Goal: Task Accomplishment & Management: Manage account settings

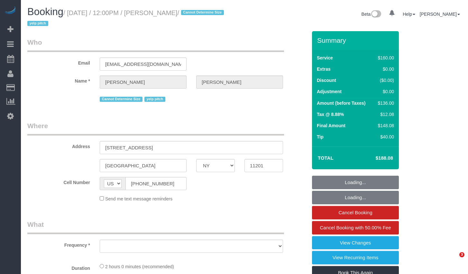
select select "NY"
select select "string:stripe-pm_1ND9ZO4VGloSiKo7m8VPbBys"
select select "number:89"
select select "number:90"
select select "number:15"
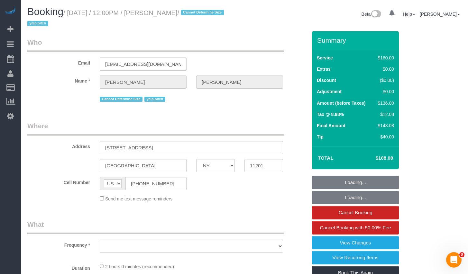
select select "number:6"
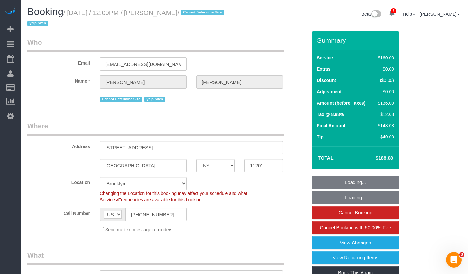
select select "object:1319"
select select "spot1"
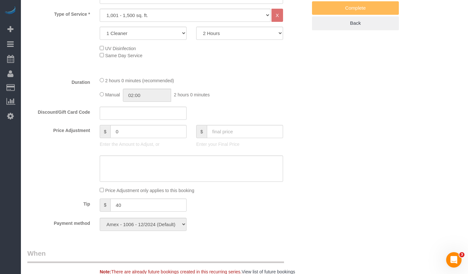
scroll to position [111, 0]
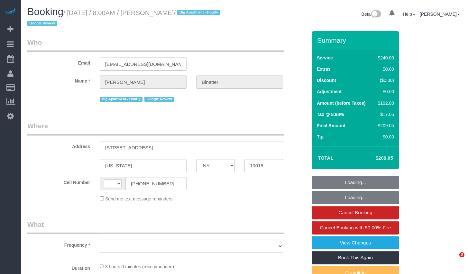
select select "NY"
select select "number:89"
select select "number:90"
select select "number:15"
select select "number:5"
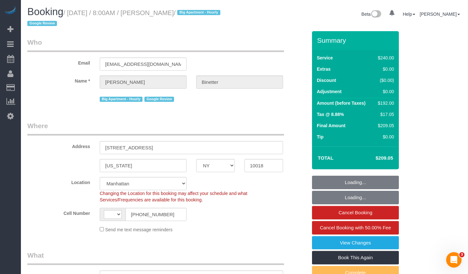
select select "string:stripe-pm_1RgZgL4VGloSiKo7h1V03Y9O"
select select "180"
select select "string:US"
select select "object:663"
select select "spot1"
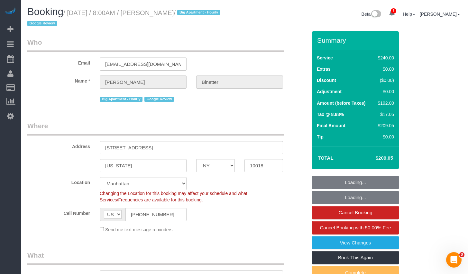
select select "object:1342"
click at [205, 15] on small "/ August 12, 2025 / 8:00AM / Benjamin Binetter / Big Apartment - Hourly Google …" at bounding box center [124, 18] width 195 height 18
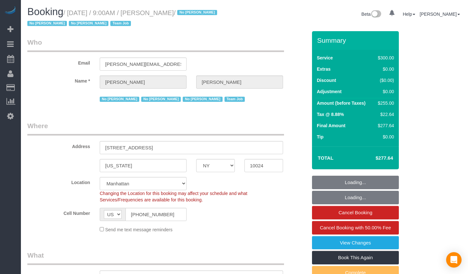
select select "NY"
select select "number:89"
select select "number:90"
select select "number:15"
select select "number:5"
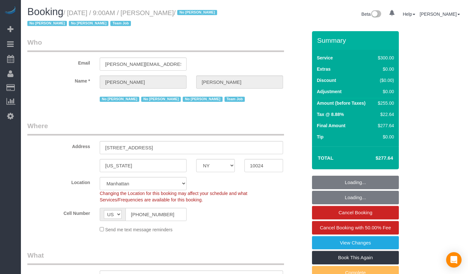
select select "number:21"
select select "object:1396"
select select "string:stripe-pm_1K1KNp4VGloSiKo7hinMQhFr"
select select "spot1"
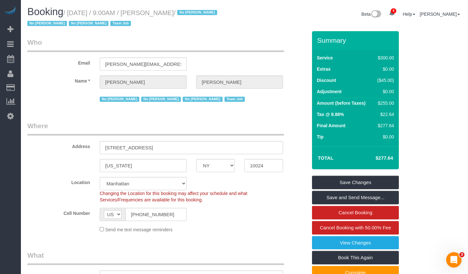
drag, startPoint x: 73, startPoint y: 14, endPoint x: 196, endPoint y: 14, distance: 123.2
click at [196, 14] on small "/ August 12, 2025 / 9:00AM / Laura Deforest / No Ashley Maldonado No Darryl San…" at bounding box center [123, 18] width 192 height 18
copy small "August 12, 2025 / 9:00AM / Laura Deforest"
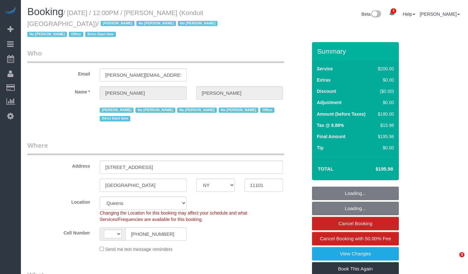
select select "NY"
select select "string:stripe-pm_1NfNQN4VGloSiKo7q4HqAMcj"
select select "150"
select select "string:US"
select select "object:537"
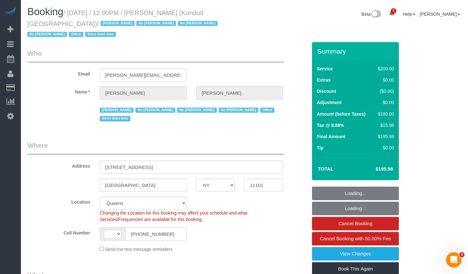
select select "number:89"
select select "number:90"
select select "number:15"
select select "number:5"
select select "spot1"
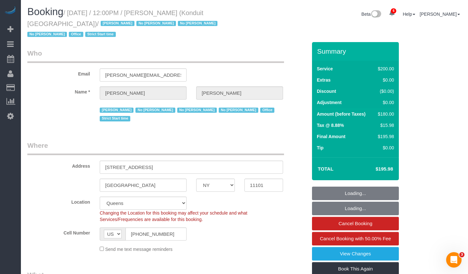
select select "object:1344"
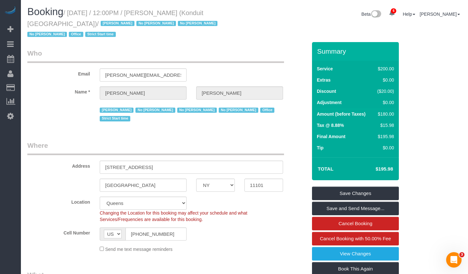
drag, startPoint x: 74, startPoint y: 13, endPoint x: 43, endPoint y: 27, distance: 33.8
click at [43, 27] on small "/ August 12, 2025 / 12:00PM / Elizabeth Bethea (Konduit NYC) / Jacky Xu No Dani…" at bounding box center [123, 23] width 192 height 29
copy small "August 12, 2025 / 12:00PM / Elizabeth Bethea (Konduit NYC)"
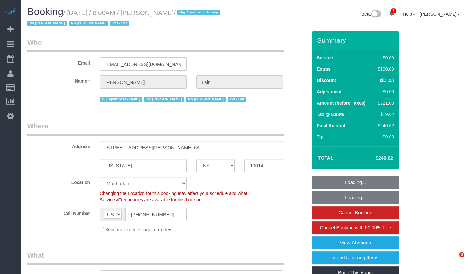
select select "NY"
select select "1"
select select "number:89"
select select "number:90"
select select "number:13"
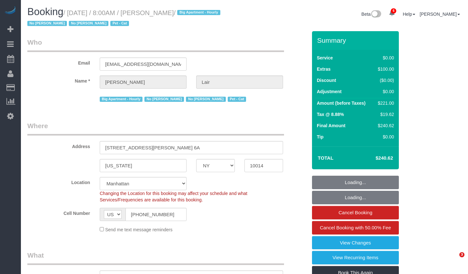
select select "number:7"
select select "spot1"
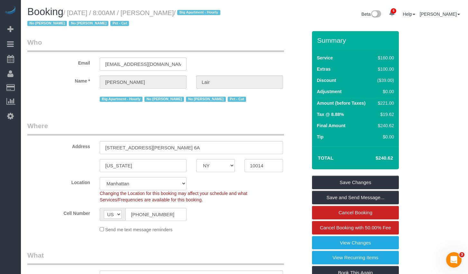
copy small "Julie Lair"
drag, startPoint x: 155, startPoint y: 14, endPoint x: 180, endPoint y: 14, distance: 25.1
click at [180, 14] on small "/ August 12, 2025 / 8:00AM / Julie Lair / Big Apartment - Hourly No Luis Maneir…" at bounding box center [124, 18] width 195 height 18
drag, startPoint x: 73, startPoint y: 13, endPoint x: 179, endPoint y: 14, distance: 105.8
click at [179, 14] on small "/ August 12, 2025 / 8:00AM / Julie Lair / Big Apartment - Hourly No Luis Maneir…" at bounding box center [124, 18] width 195 height 18
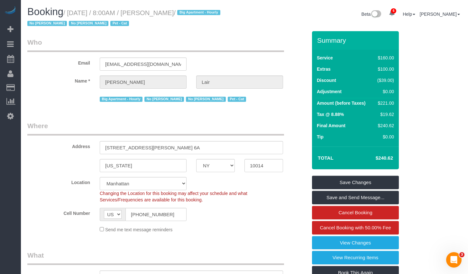
copy small "August 12, 2025 / 8:00AM / Julie Lair"
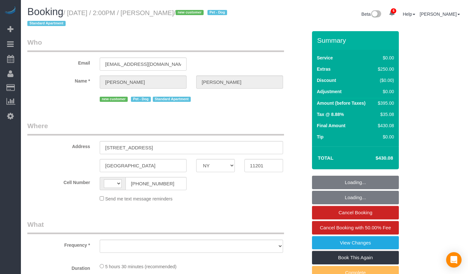
select select "NY"
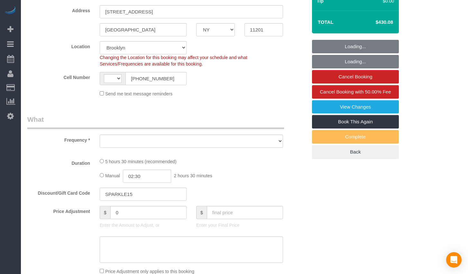
select select "string:[GEOGRAPHIC_DATA]"
select select "string:stripe-pm_1Rsos74VGloSiKo7JLCW9Pkr"
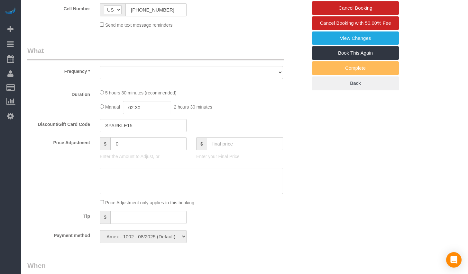
select select "object:837"
select select "1"
select select "spot1"
select select "number:57"
select select "number:90"
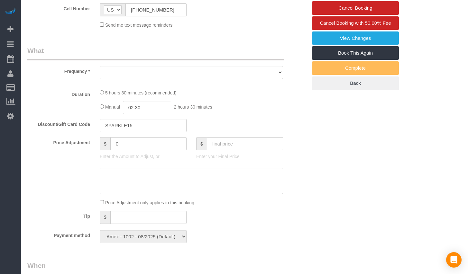
select select "number:13"
select select "number:5"
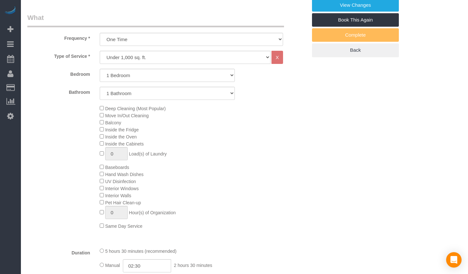
select select "object:1354"
select select "1"
